Goal: Book appointment/travel/reservation

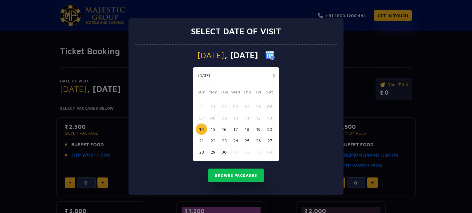
click at [225, 141] on button "23" at bounding box center [223, 140] width 11 height 11
click at [237, 141] on button "24" at bounding box center [235, 140] width 11 height 11
click at [223, 141] on button "23" at bounding box center [223, 140] width 11 height 11
click at [233, 142] on button "24" at bounding box center [235, 140] width 11 height 11
click at [236, 177] on button "Browse Packages" at bounding box center [235, 176] width 55 height 14
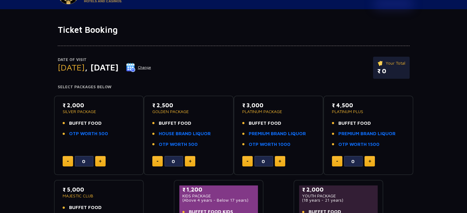
scroll to position [26, 0]
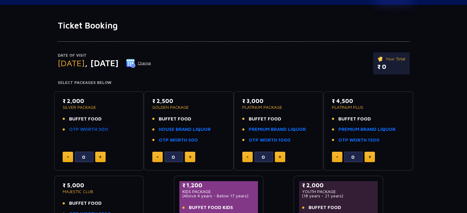
click at [88, 129] on link "OTP WORTH 500" at bounding box center [88, 129] width 39 height 7
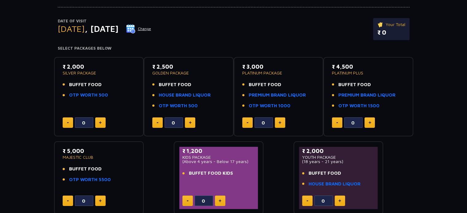
scroll to position [81, 0]
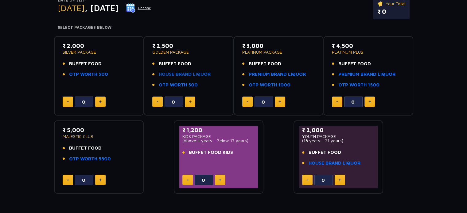
click at [196, 74] on link "HOUSE BRAND LIQUOR" at bounding box center [185, 74] width 52 height 7
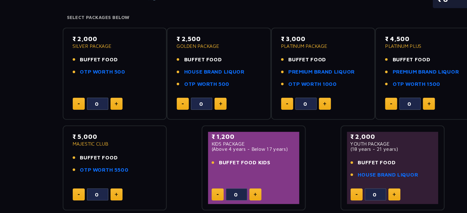
scroll to position [0, 0]
